Goal: Download file/media

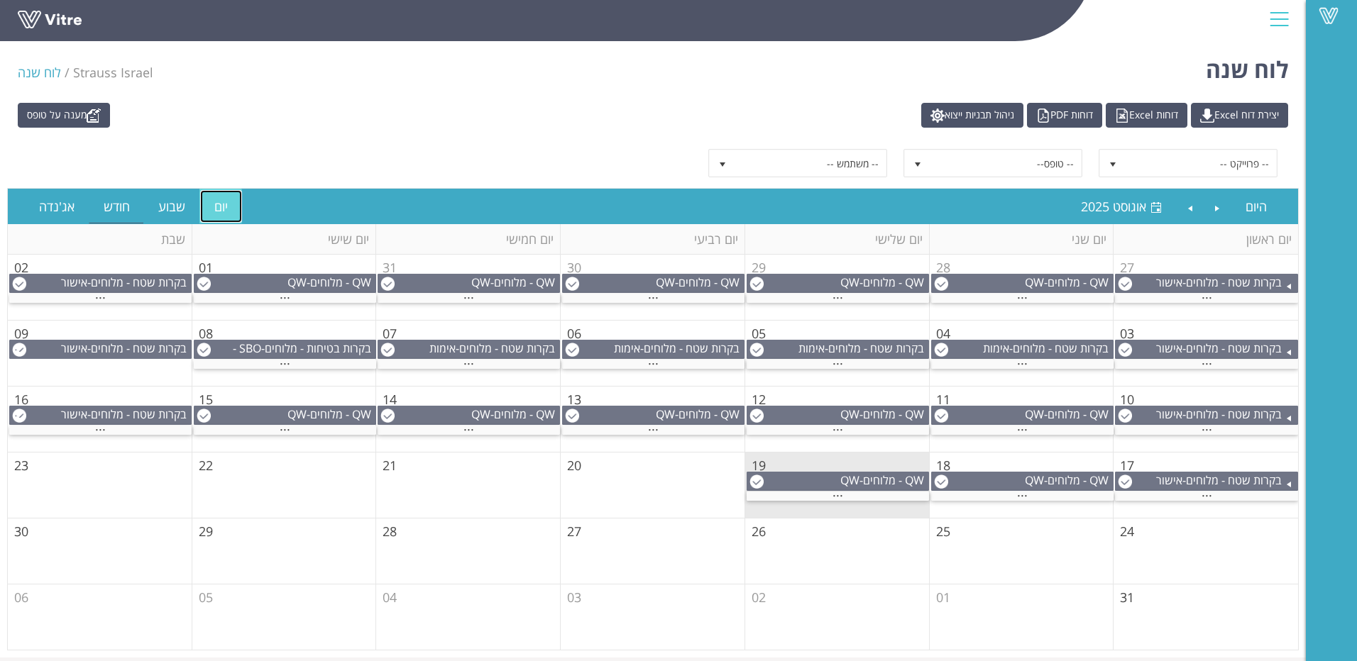
click at [226, 208] on link "יום" at bounding box center [221, 206] width 42 height 33
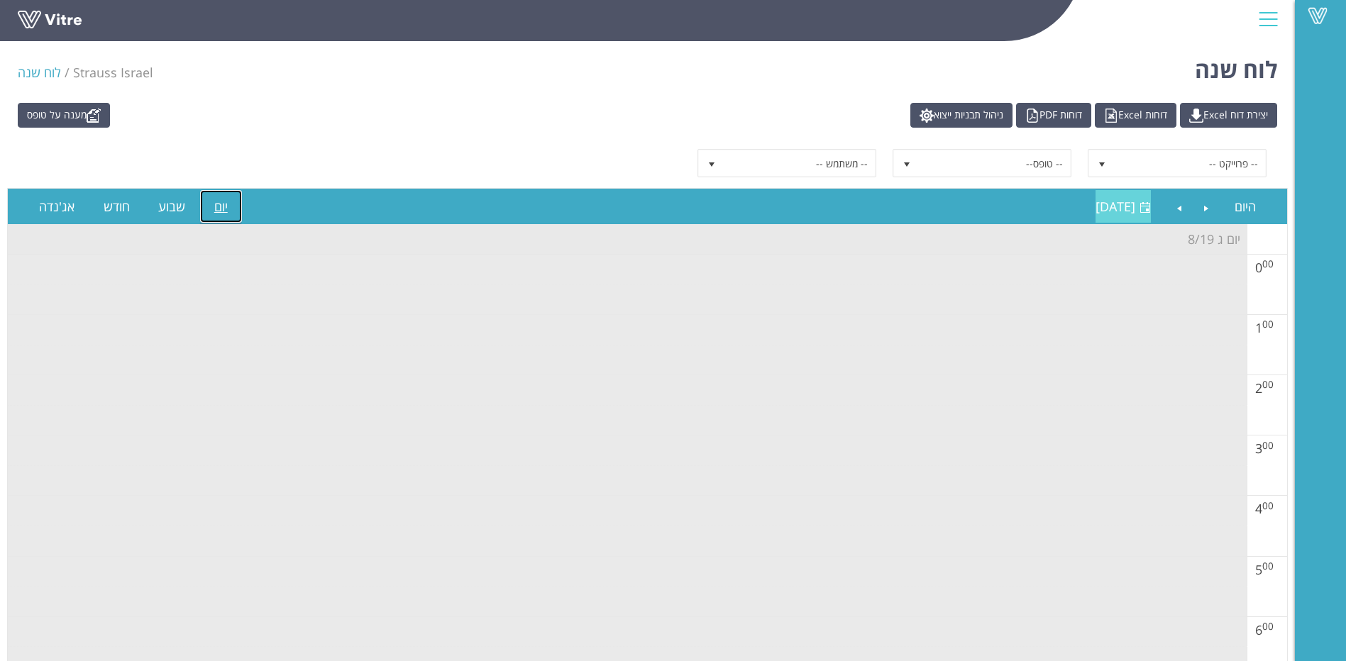
click at [1121, 209] on span "[DATE]" at bounding box center [1116, 206] width 40 height 17
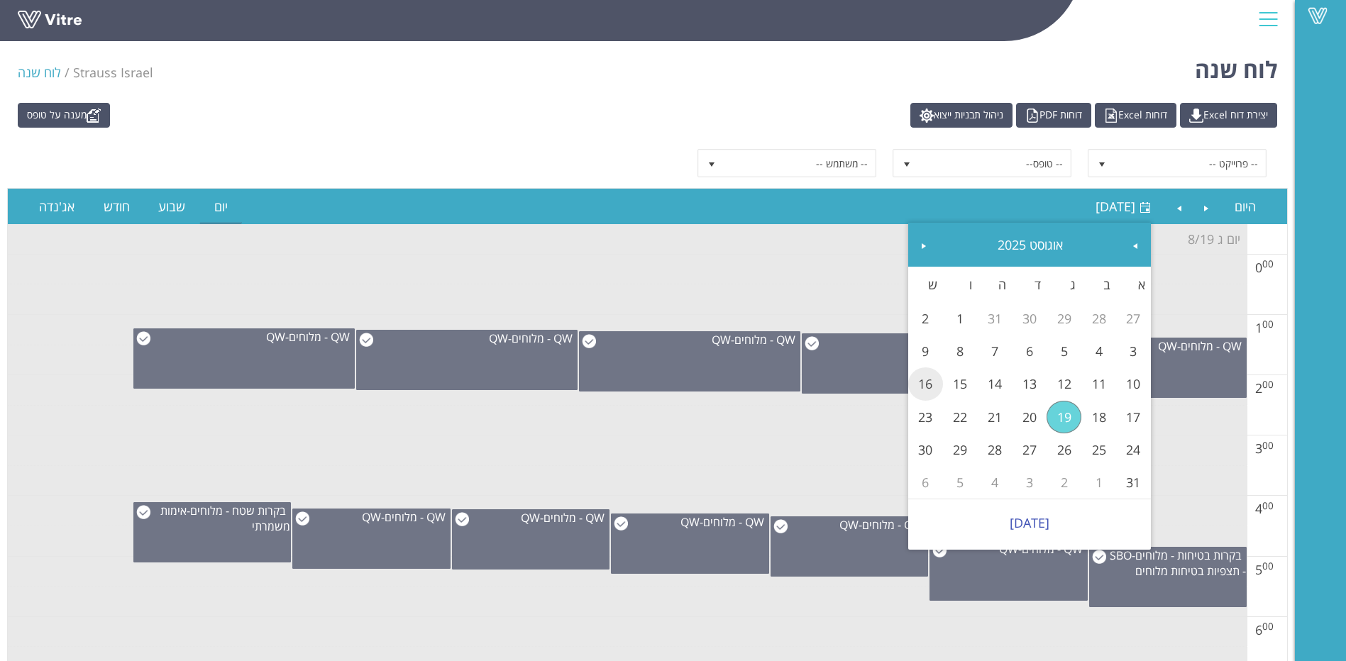
click at [920, 390] on link "16" at bounding box center [925, 384] width 35 height 33
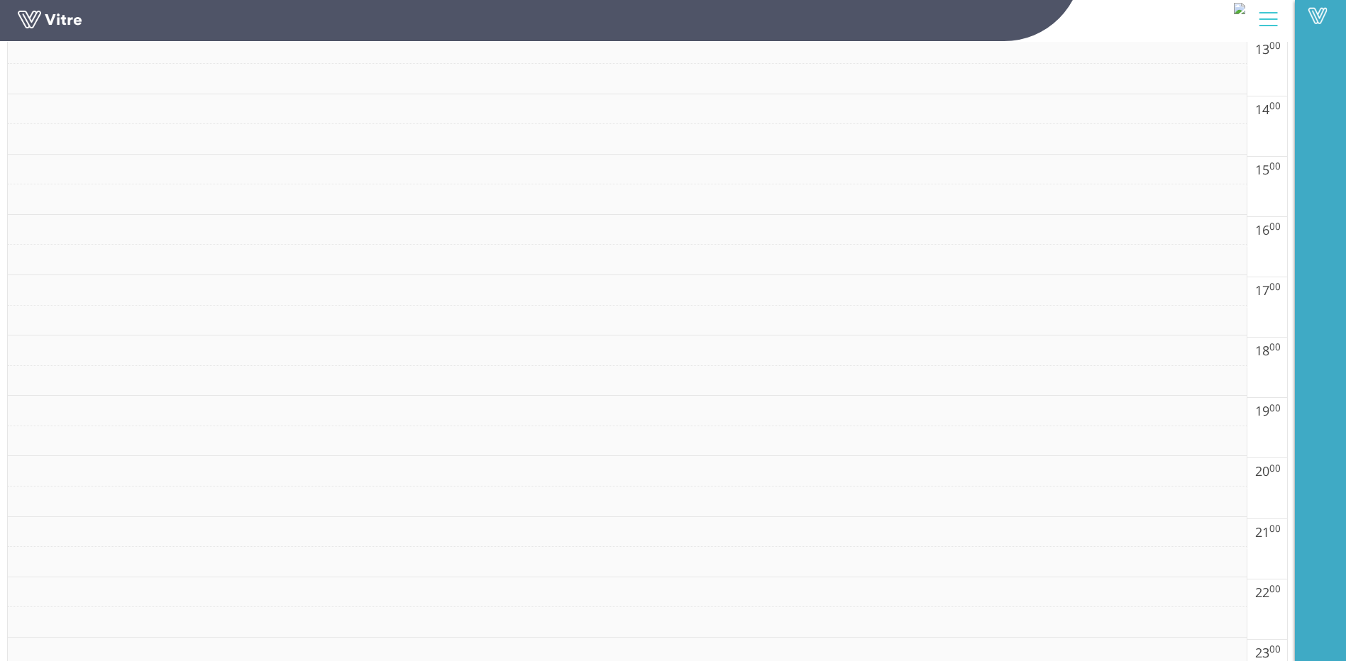
scroll to position [1050, 0]
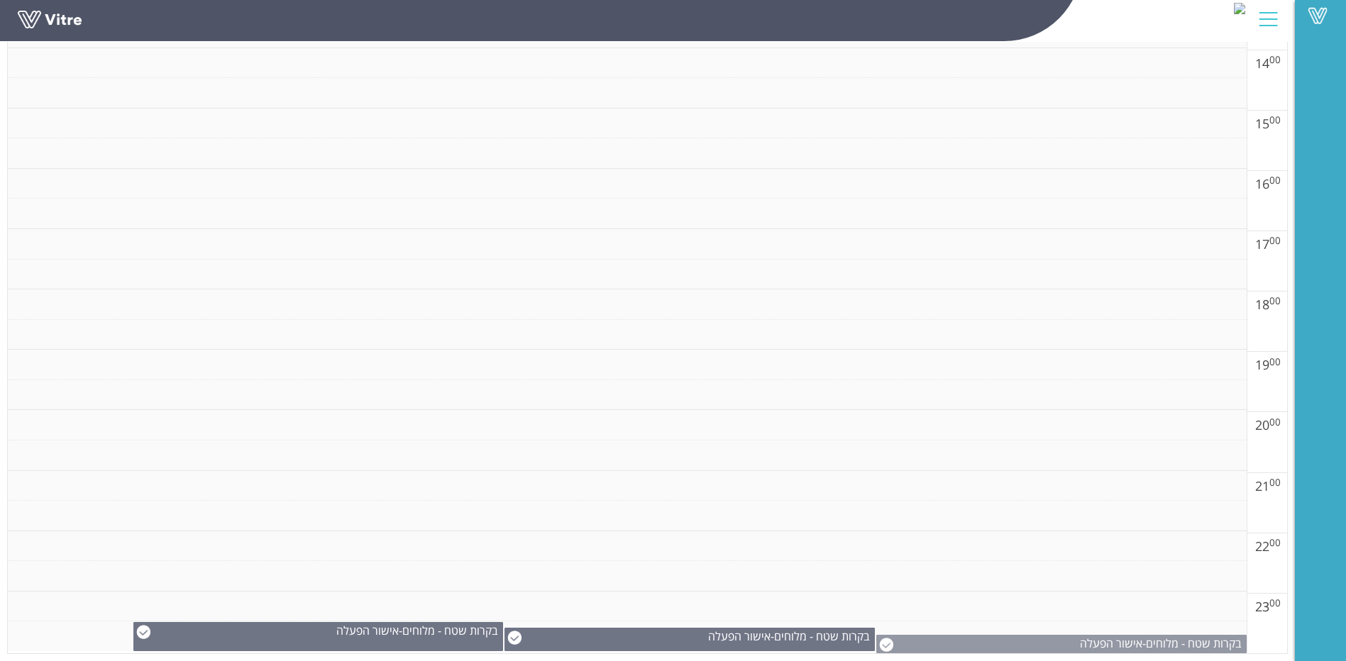
click at [893, 646] on img at bounding box center [886, 645] width 14 height 14
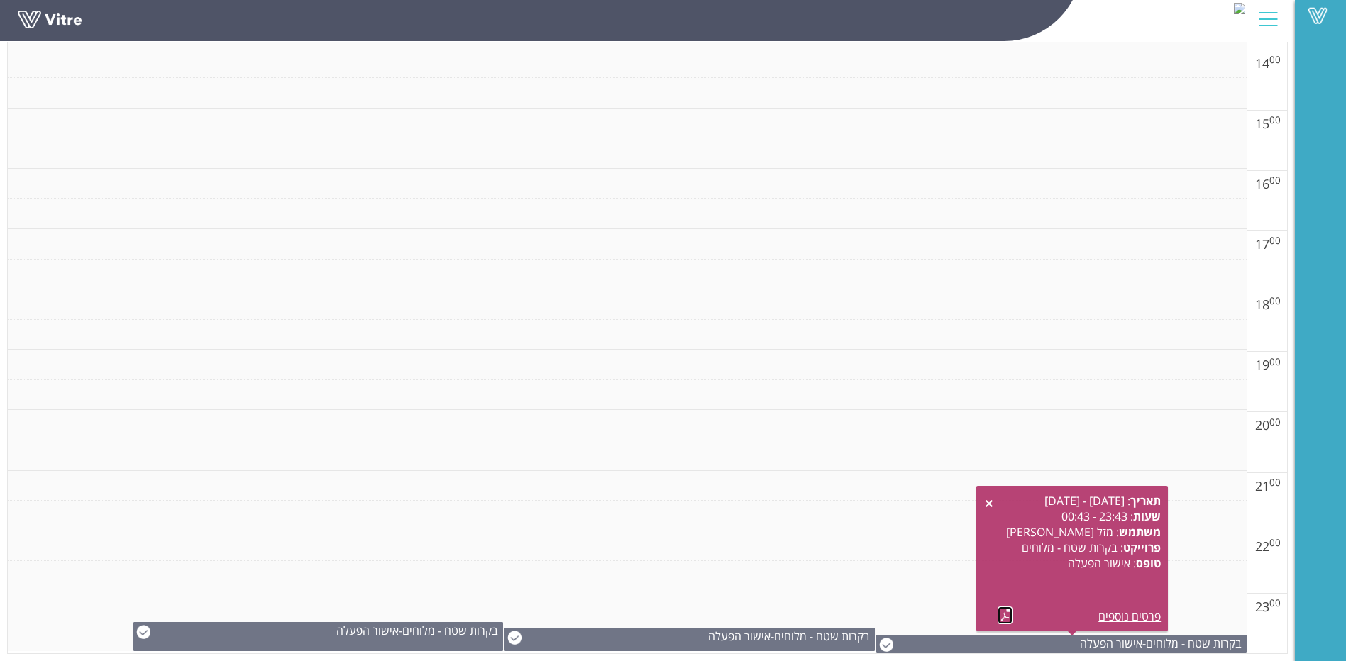
click at [1003, 615] on link at bounding box center [1005, 616] width 15 height 18
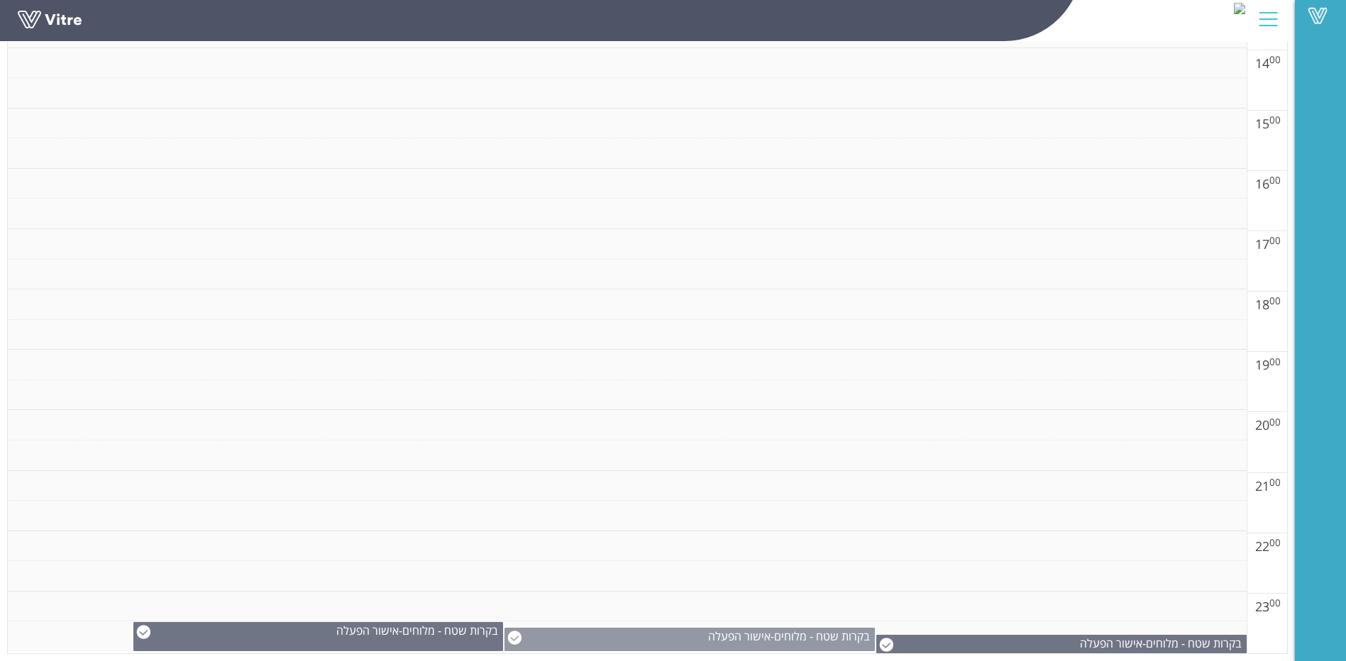
click at [522, 640] on img at bounding box center [514, 638] width 14 height 14
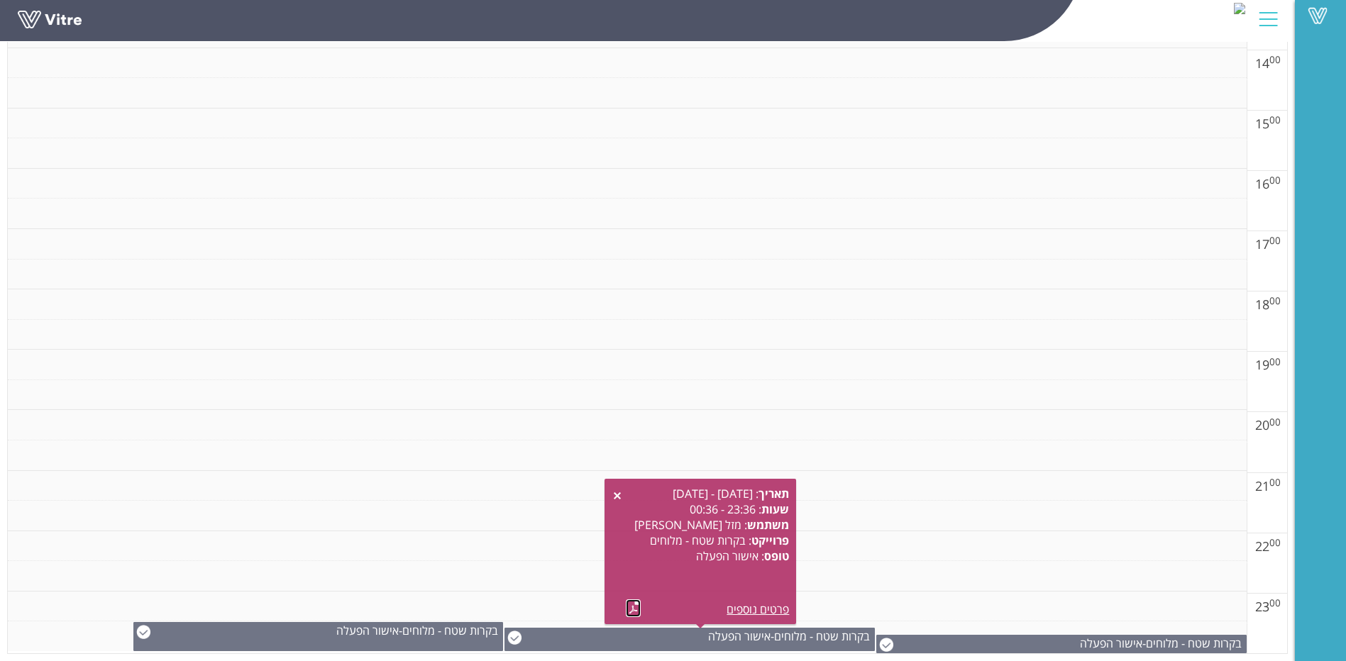
click at [629, 612] on link at bounding box center [633, 609] width 15 height 18
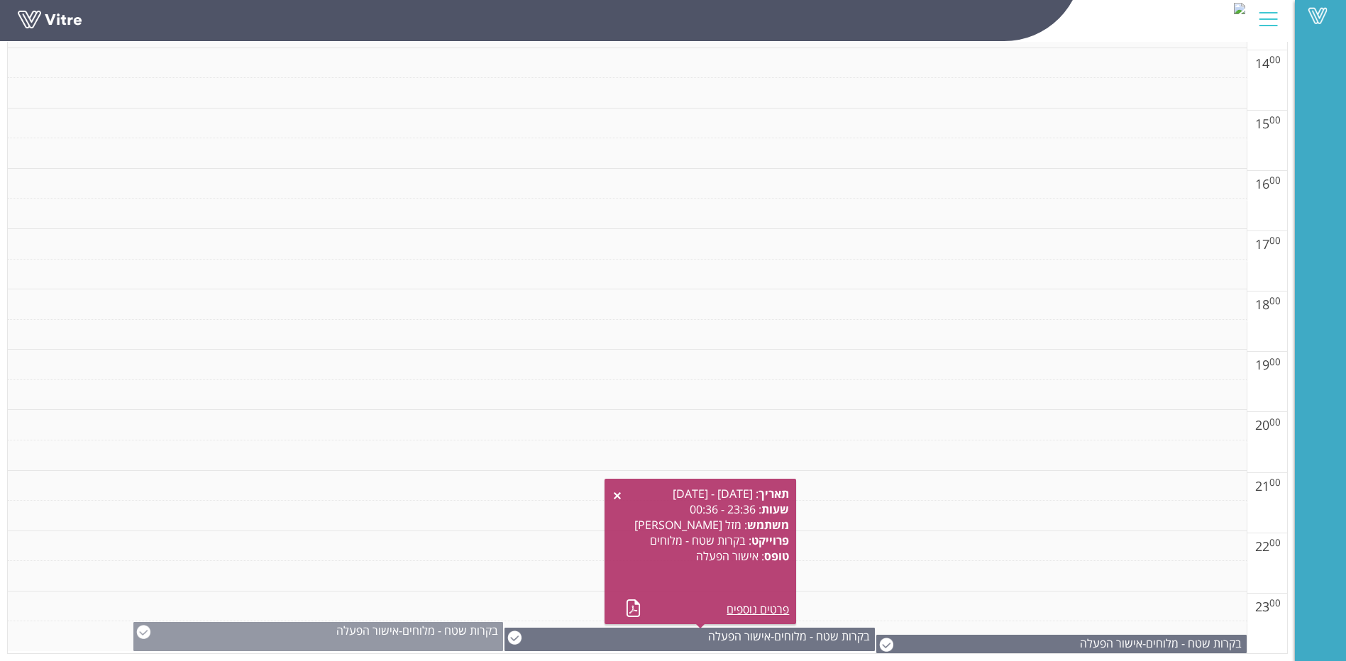
click at [150, 634] on img at bounding box center [143, 632] width 14 height 14
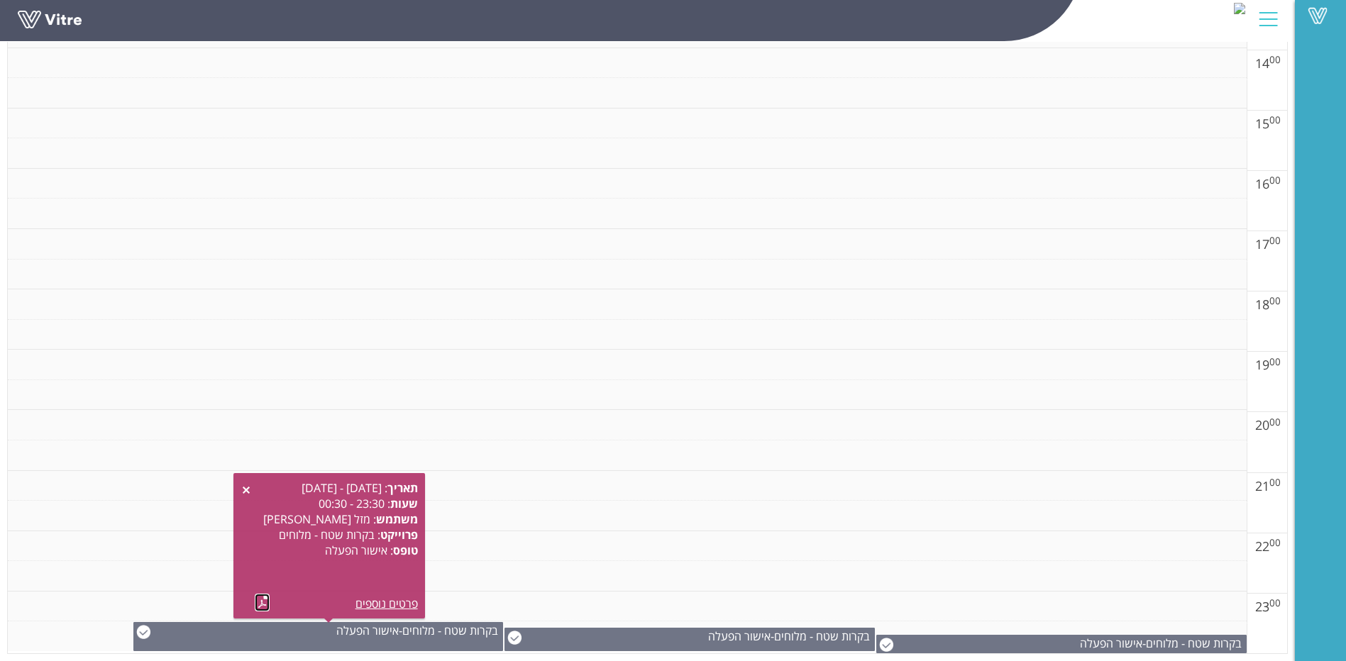
click at [262, 602] on link at bounding box center [262, 603] width 15 height 18
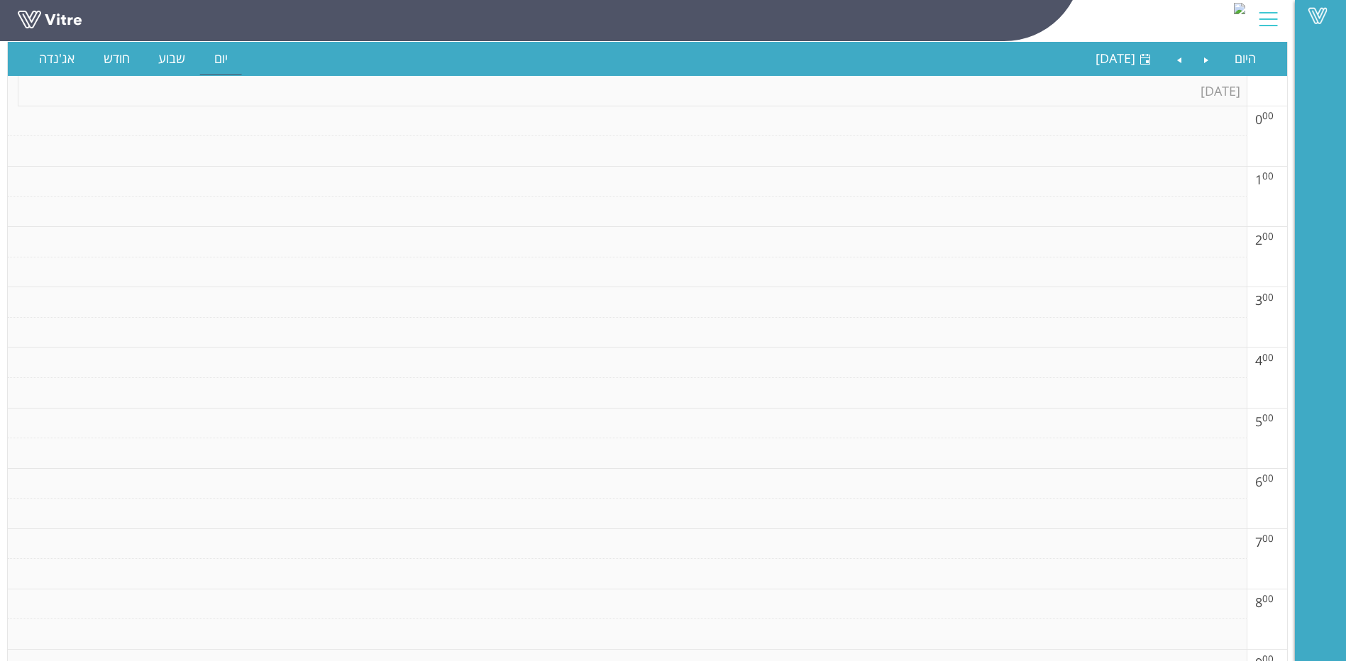
scroll to position [0, 0]
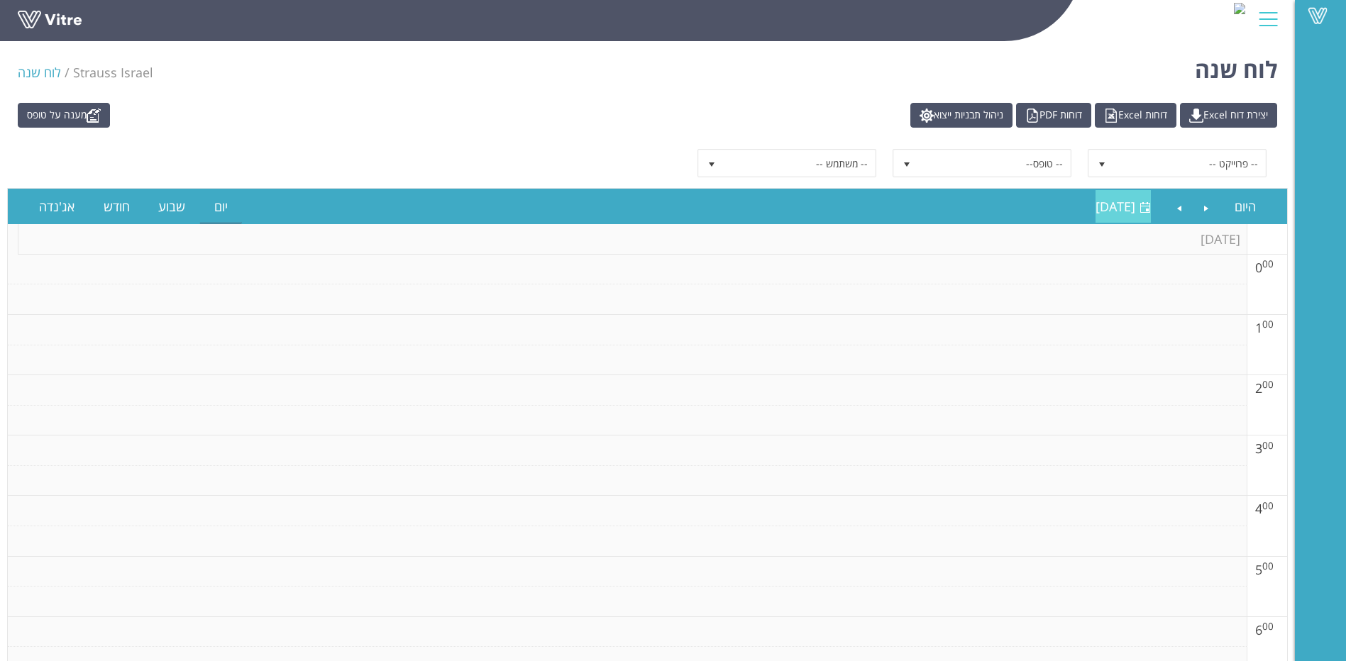
click at [1116, 210] on span "[DATE]" at bounding box center [1116, 206] width 40 height 17
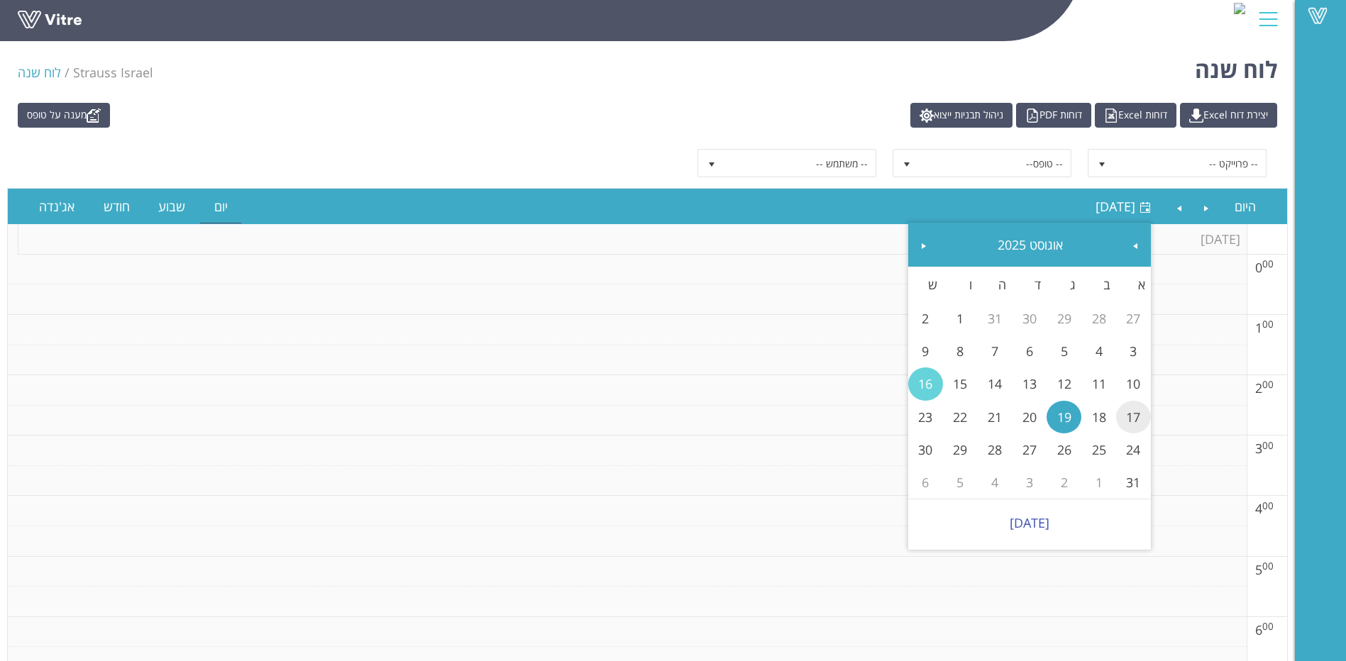
click at [1131, 414] on link "17" at bounding box center [1133, 417] width 35 height 33
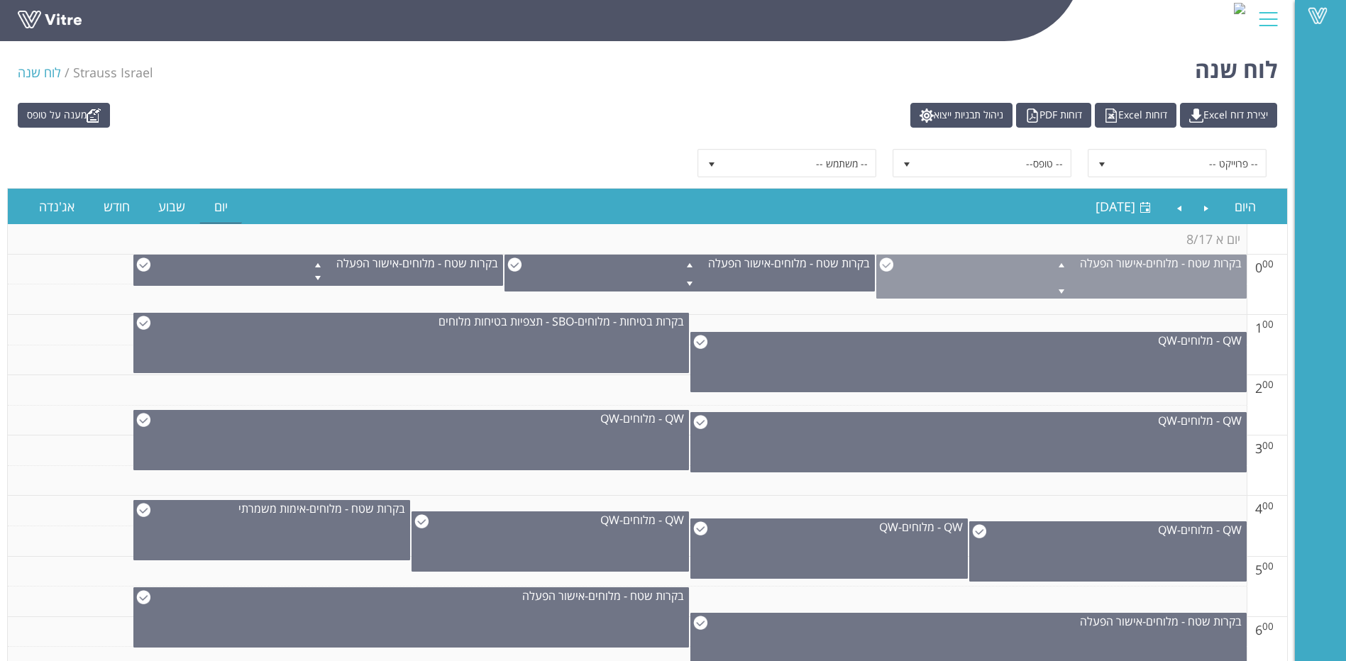
click at [888, 262] on span at bounding box center [1061, 263] width 369 height 17
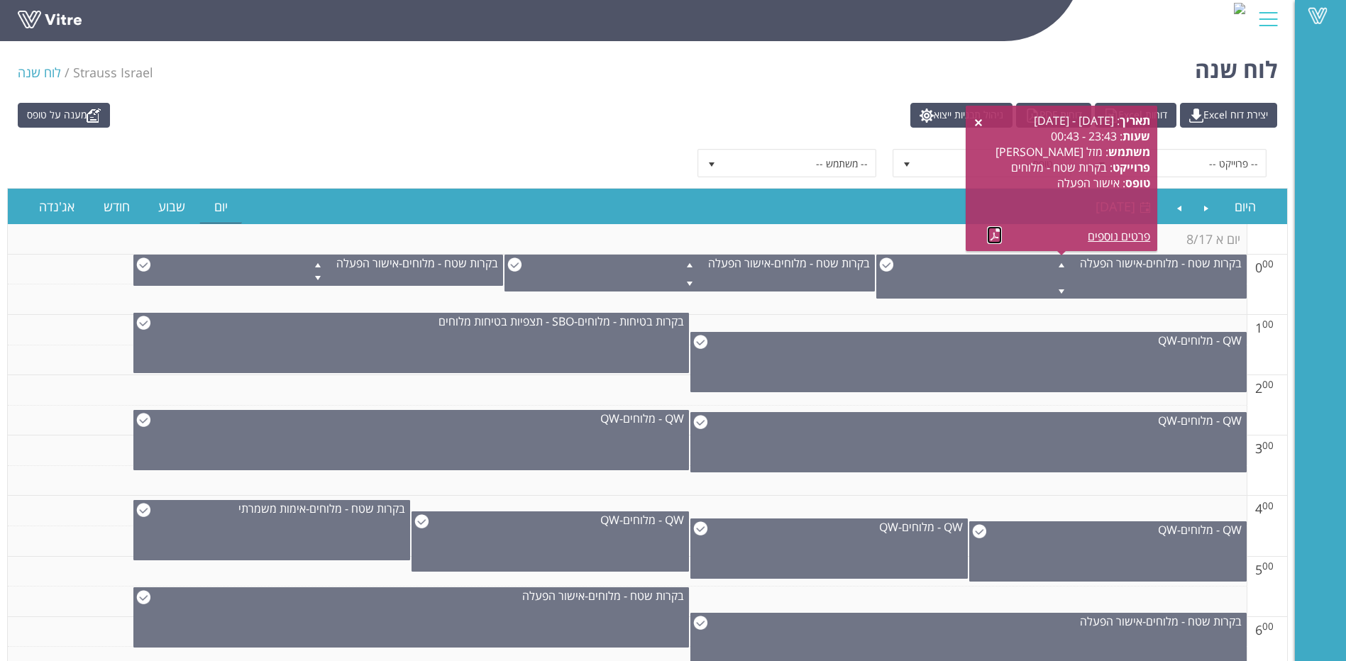
click at [1001, 235] on link at bounding box center [994, 235] width 15 height 18
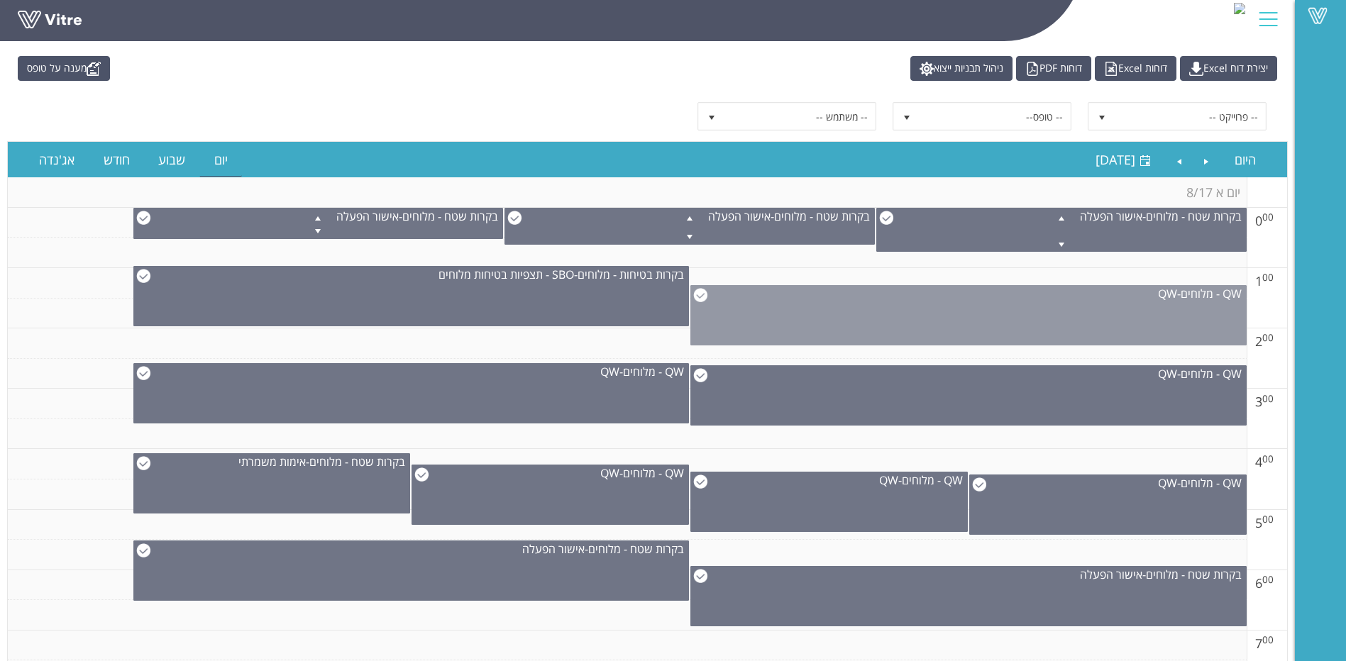
scroll to position [71, 0]
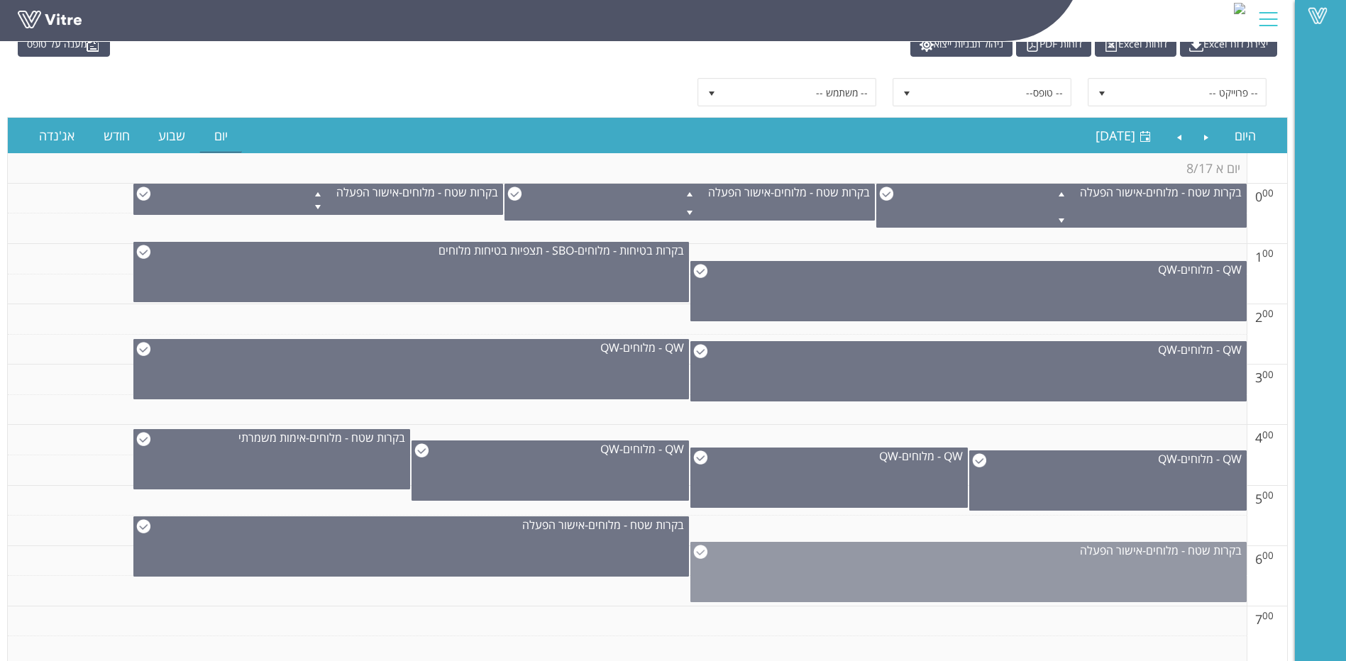
click at [705, 552] on img at bounding box center [700, 552] width 14 height 14
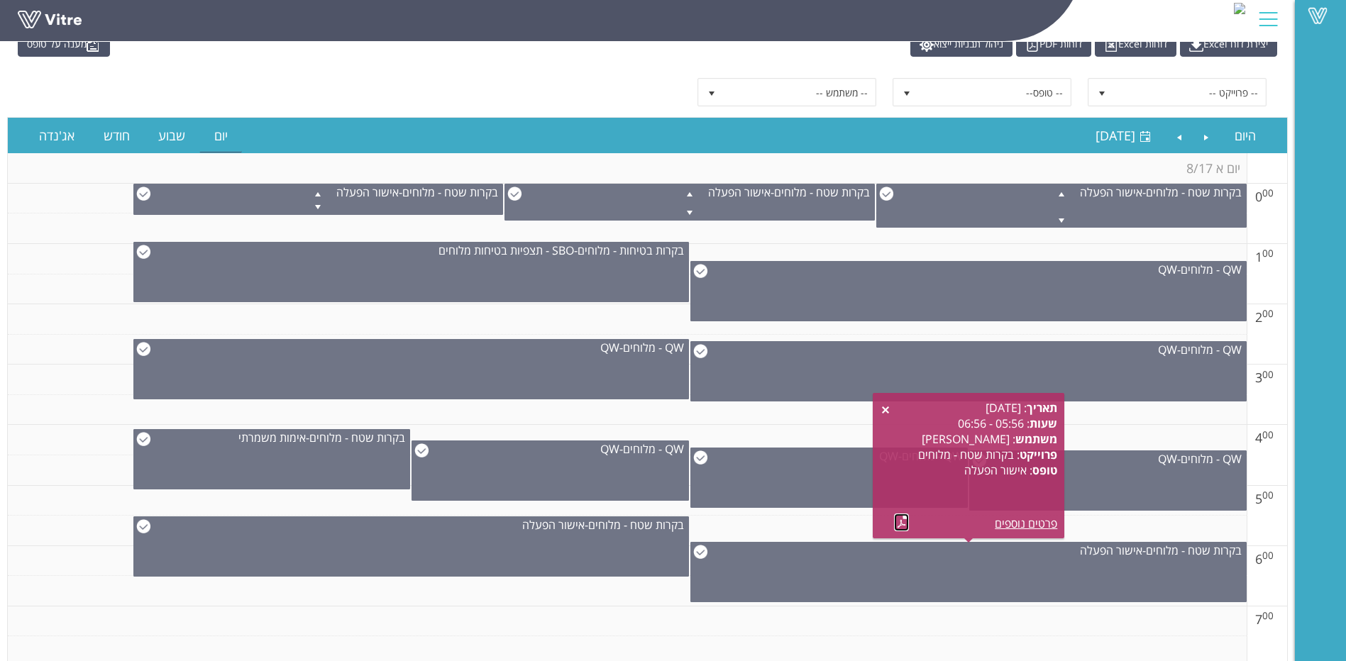
click at [905, 528] on link at bounding box center [901, 523] width 15 height 18
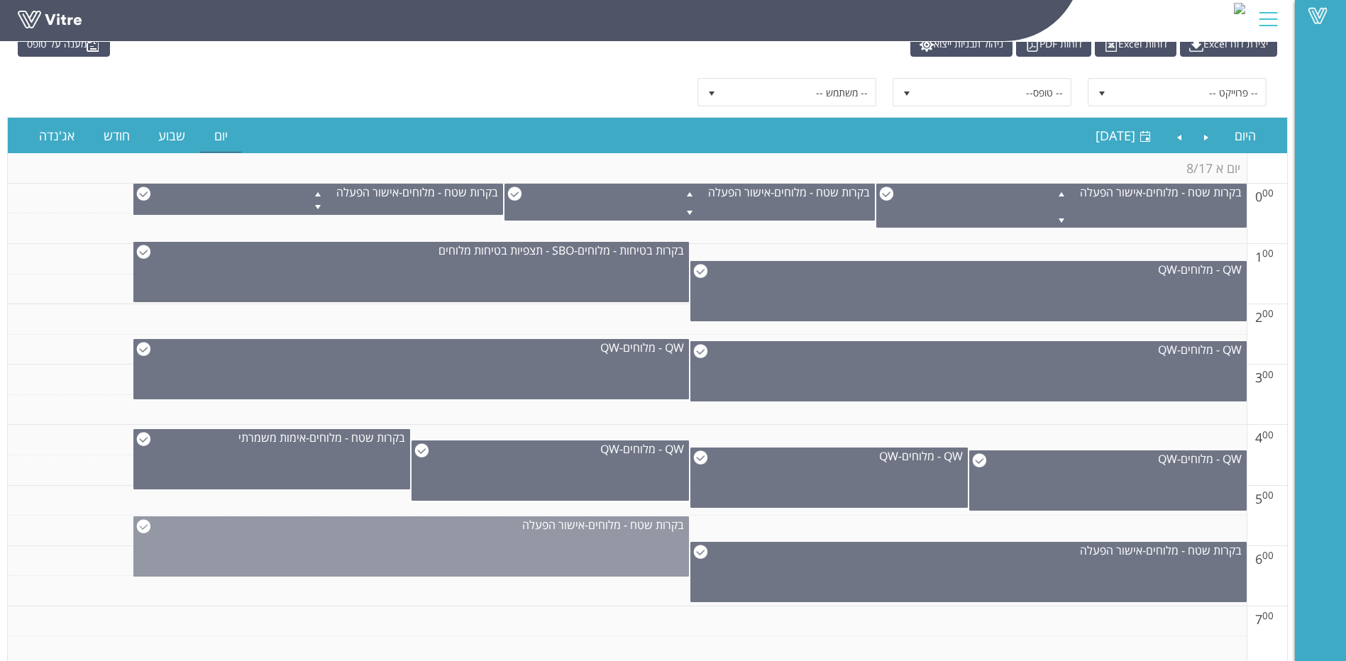
click at [145, 528] on img at bounding box center [143, 526] width 14 height 14
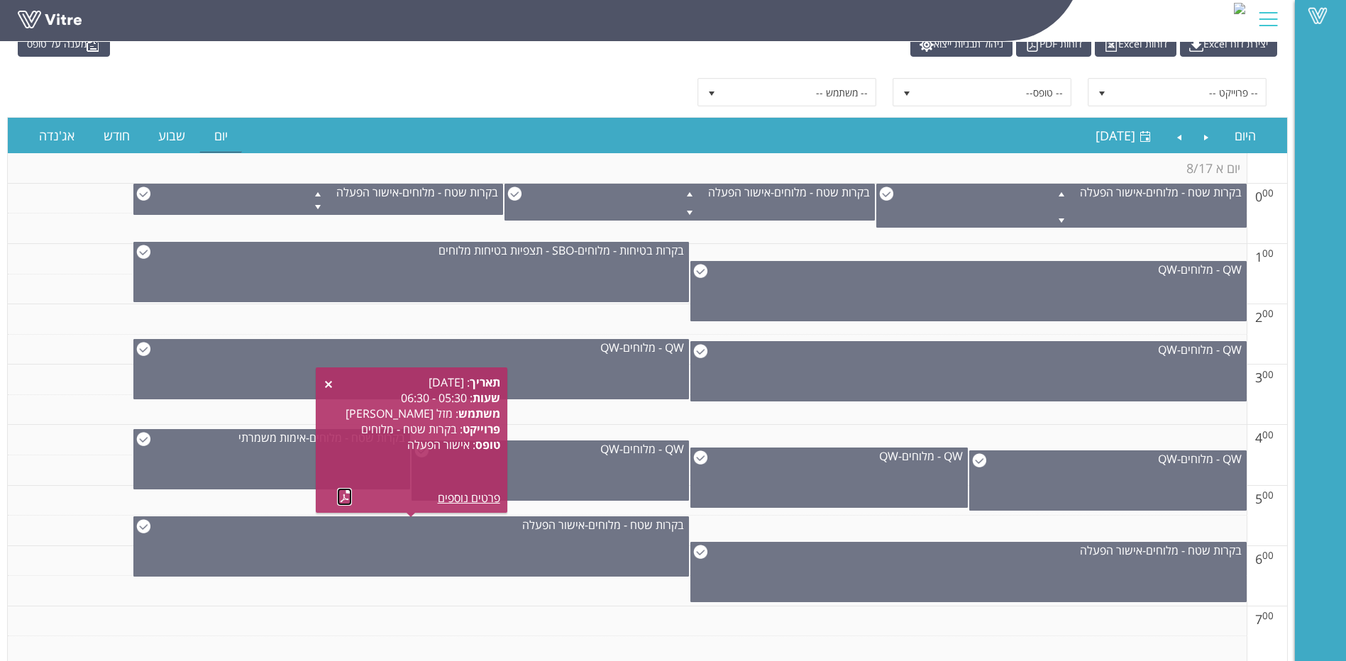
click at [341, 495] on link at bounding box center [344, 497] width 15 height 18
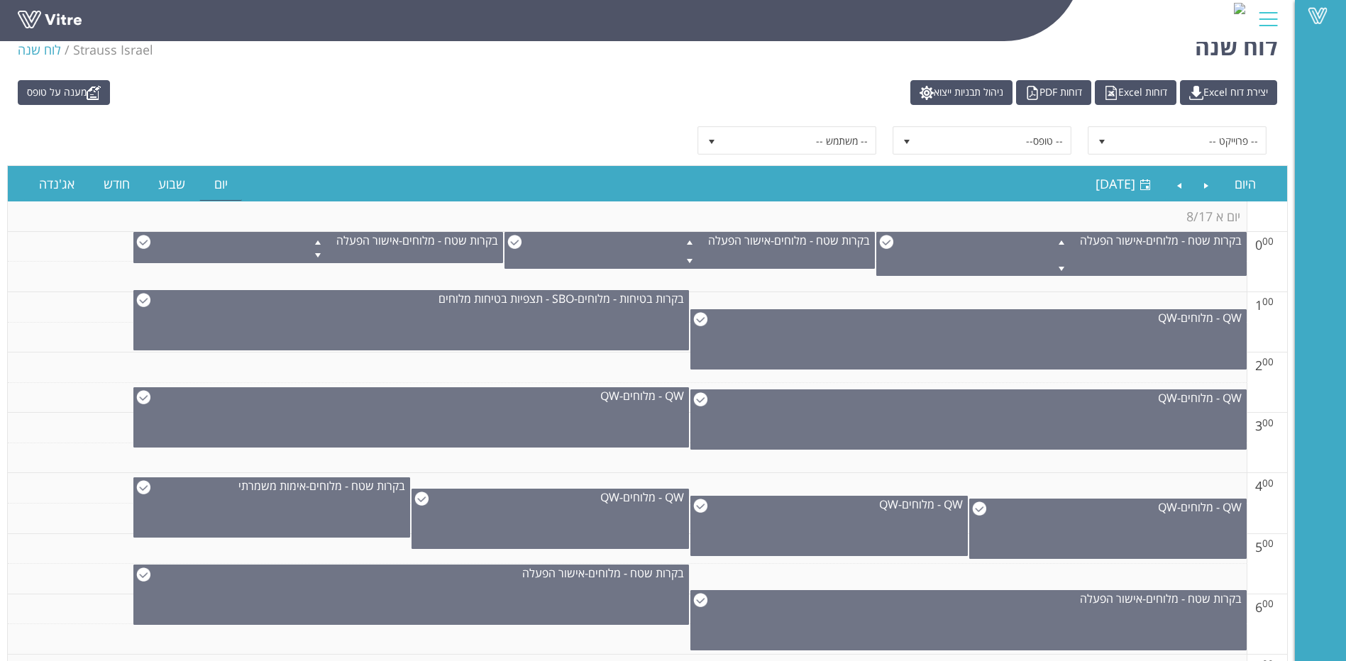
scroll to position [0, 0]
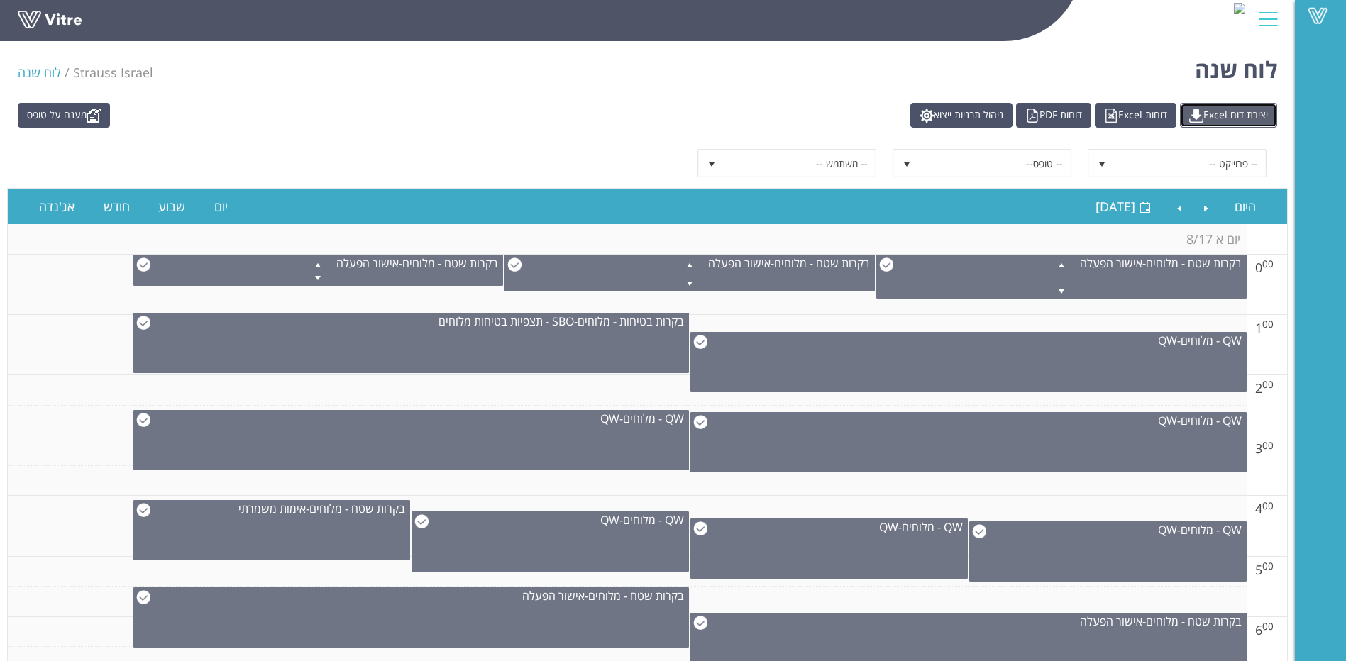
click at [1213, 116] on link "יצירת דוח Excel" at bounding box center [1228, 115] width 97 height 25
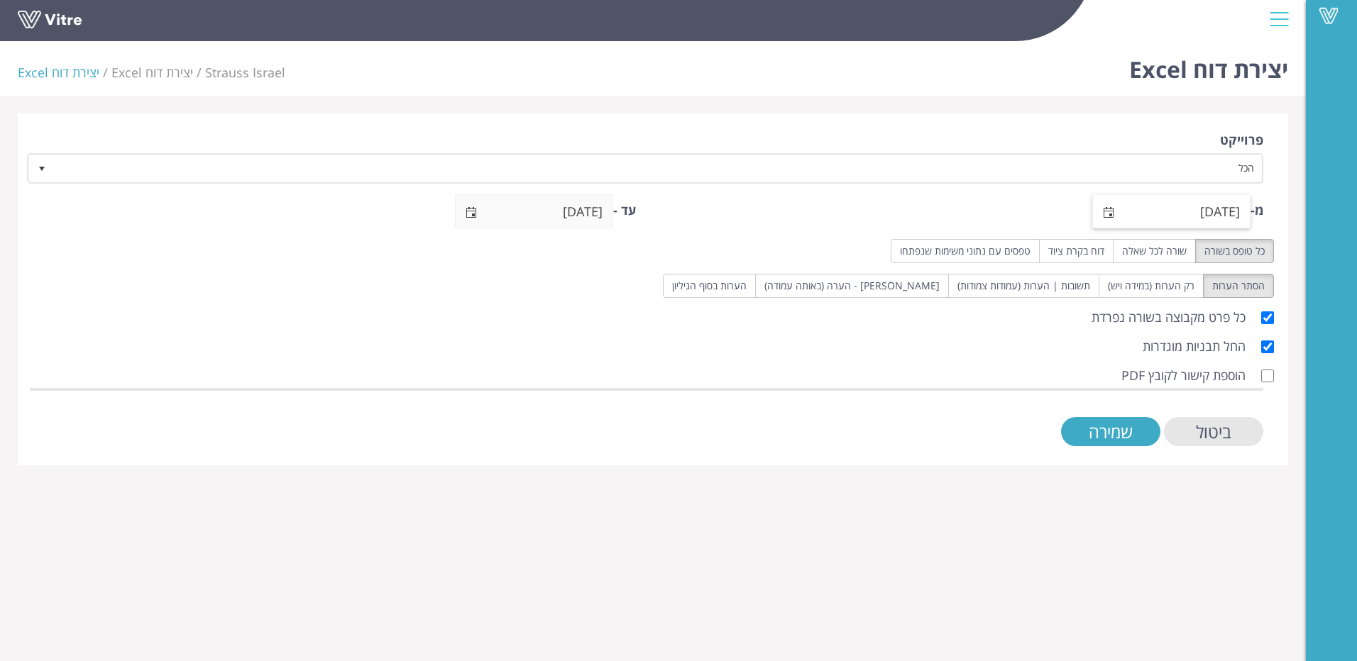
click at [1104, 215] on span "select" at bounding box center [1108, 212] width 11 height 11
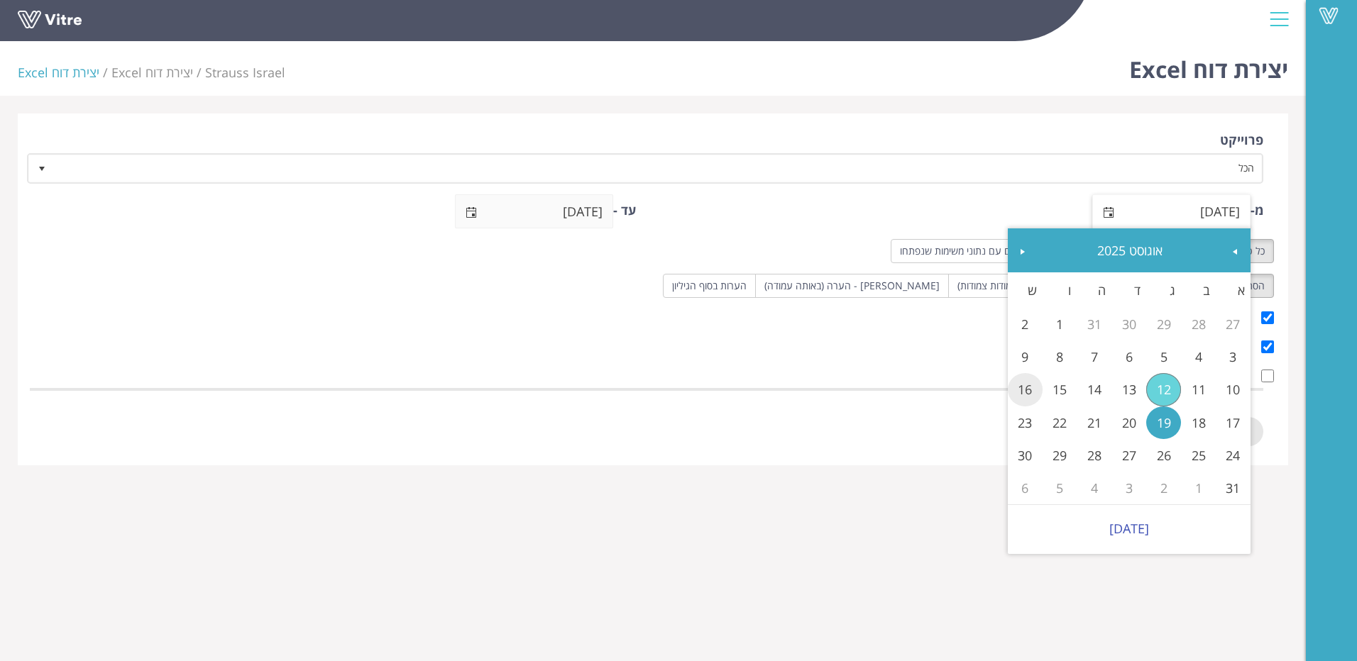
click at [1029, 393] on link "16" at bounding box center [1025, 389] width 35 height 33
type input "[DATE]"
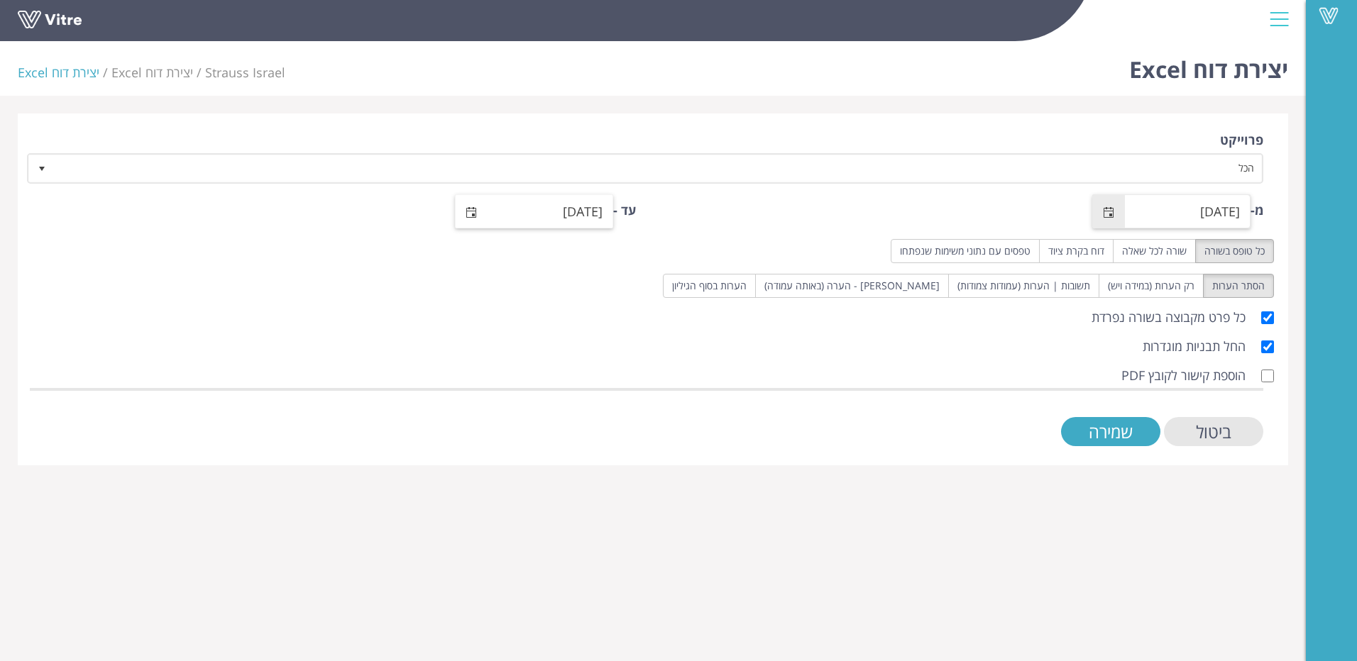
click at [469, 214] on span "select" at bounding box center [471, 212] width 11 height 11
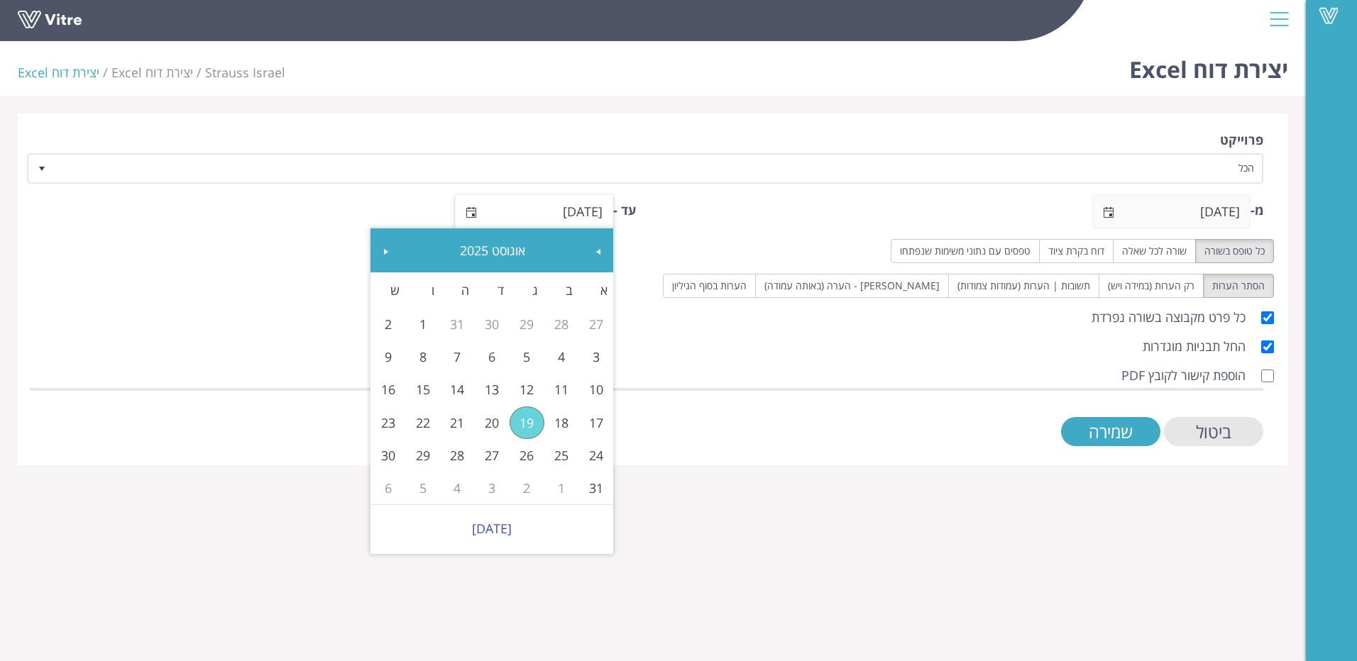
click at [468, 214] on span "select" at bounding box center [471, 212] width 11 height 11
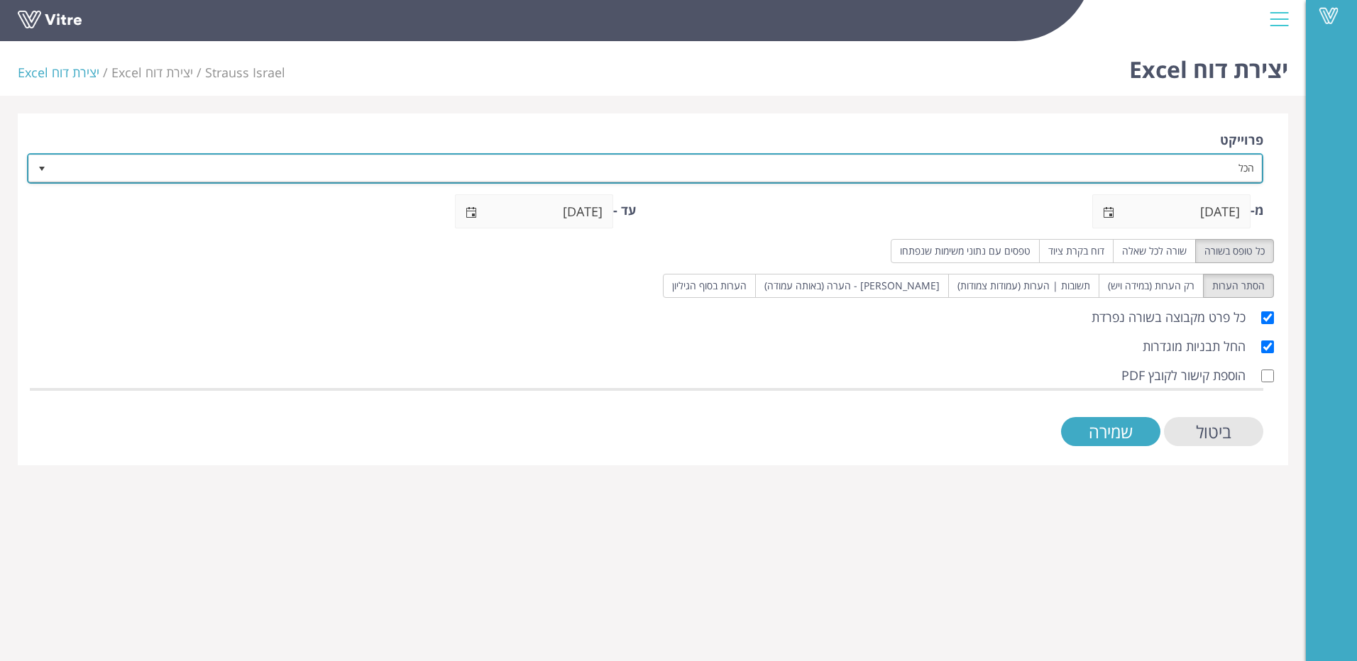
click at [35, 169] on span "select" at bounding box center [42, 168] width 26 height 26
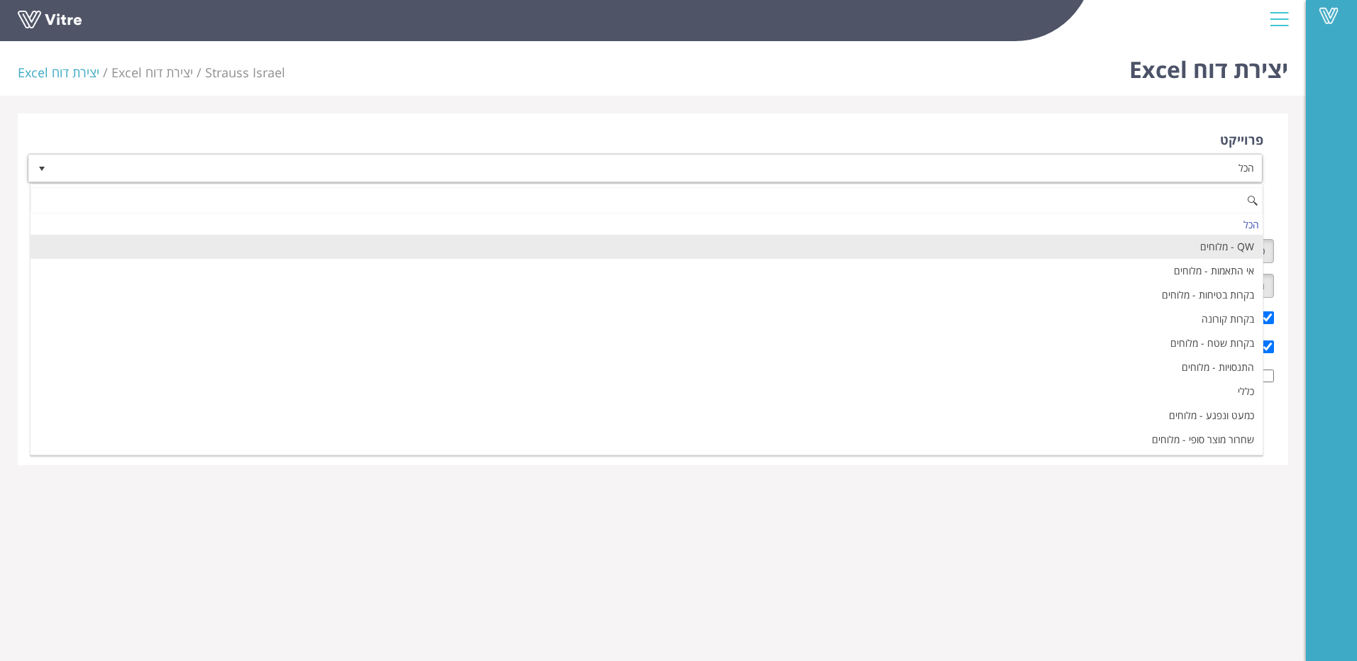
click at [998, 243] on li "QW - מלוחים" at bounding box center [647, 247] width 1232 height 24
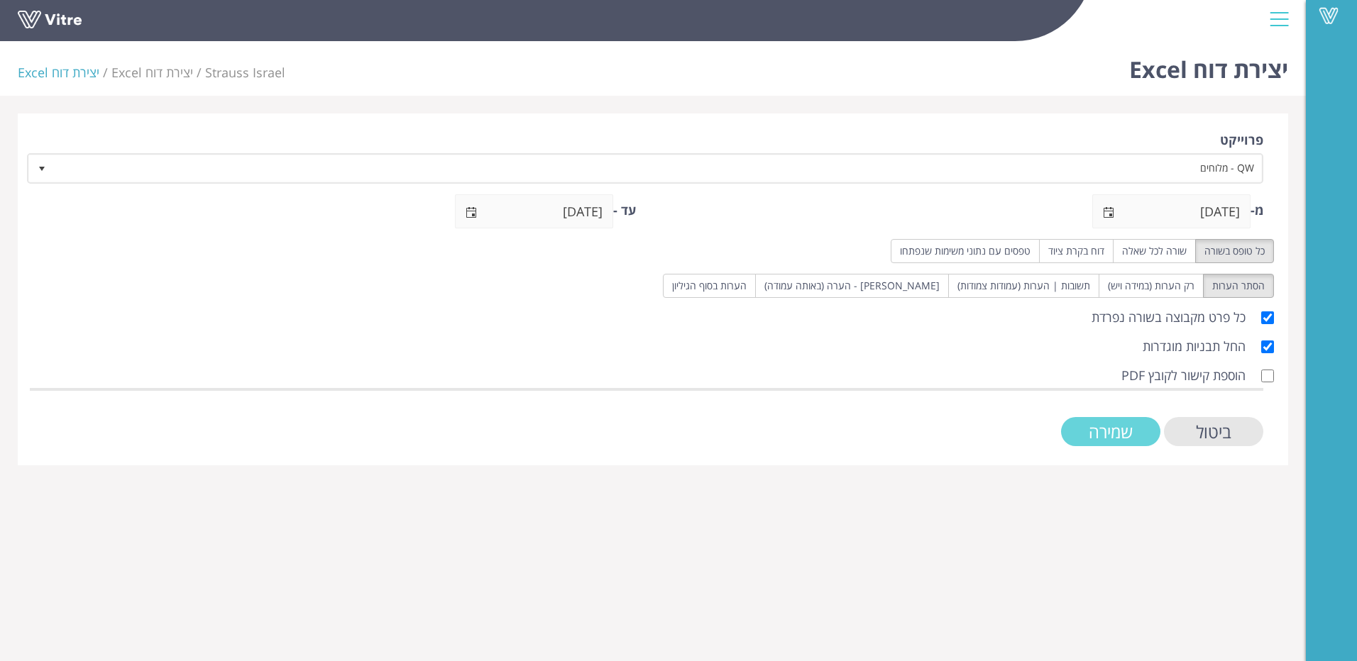
click at [1091, 424] on input "שמירה" at bounding box center [1110, 431] width 99 height 29
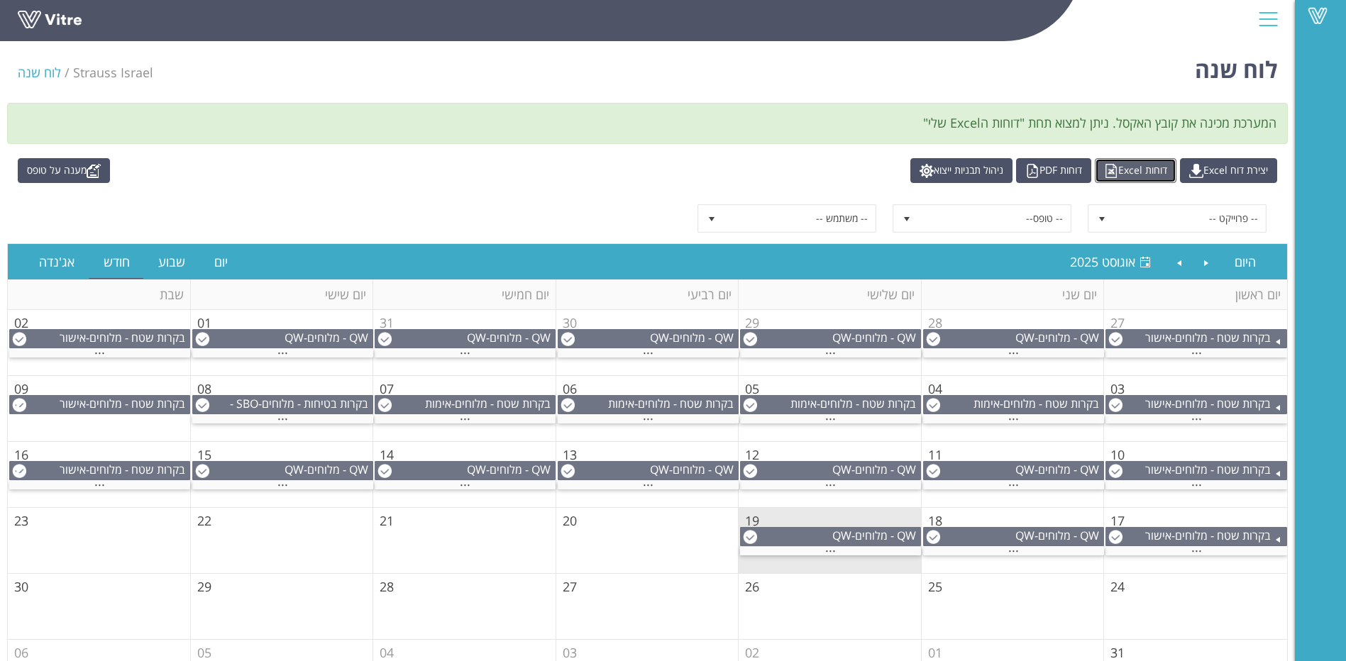
click at [1128, 173] on link "דוחות Excel" at bounding box center [1136, 170] width 82 height 25
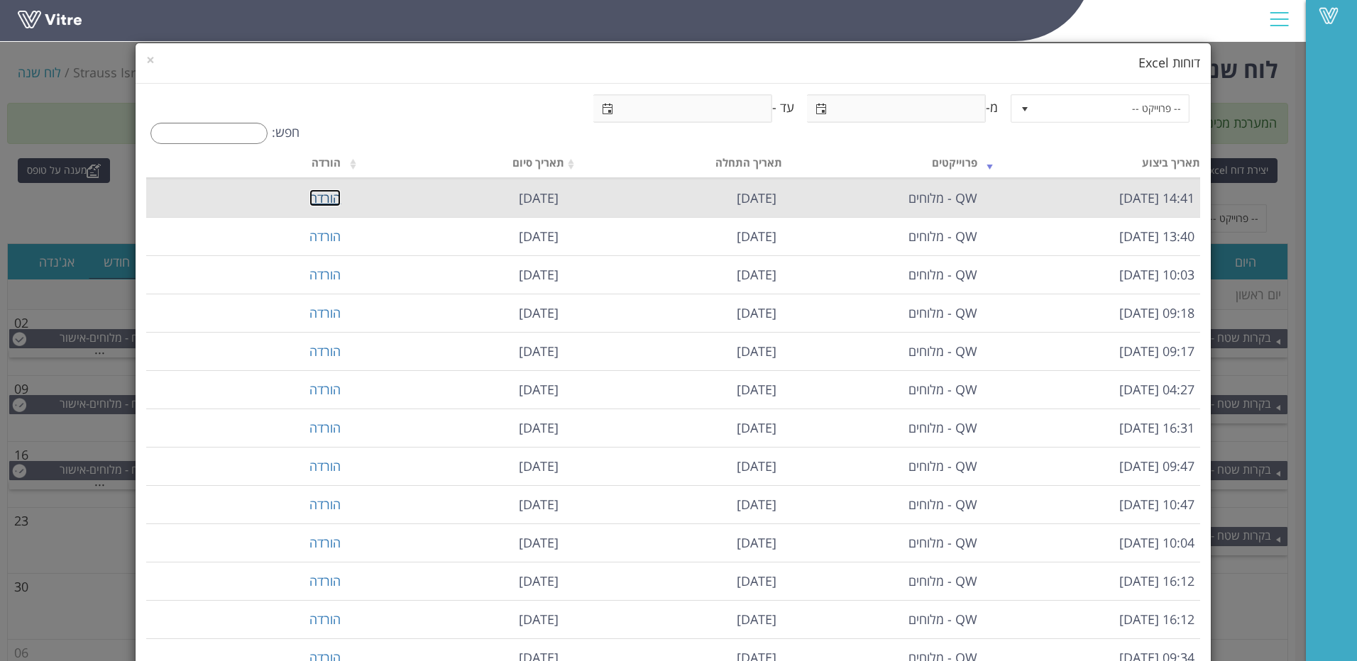
click at [332, 199] on link "הורדה" at bounding box center [324, 197] width 31 height 17
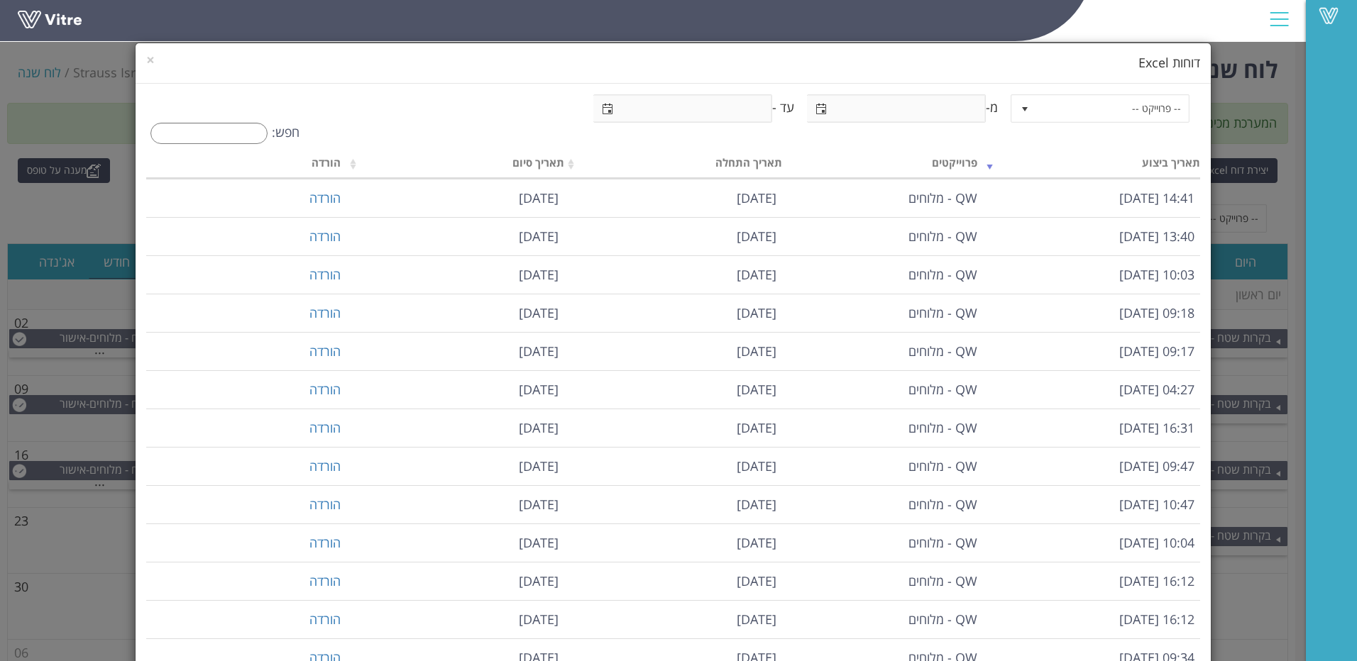
click at [380, 30] on div "× דוחות Excel -- פרוייקט -- מ- עד - חפש: תאריך ביצוע פרוייקטים תאריך התחלה תארי…" at bounding box center [678, 330] width 1357 height 661
